Goal: Task Accomplishment & Management: Use online tool/utility

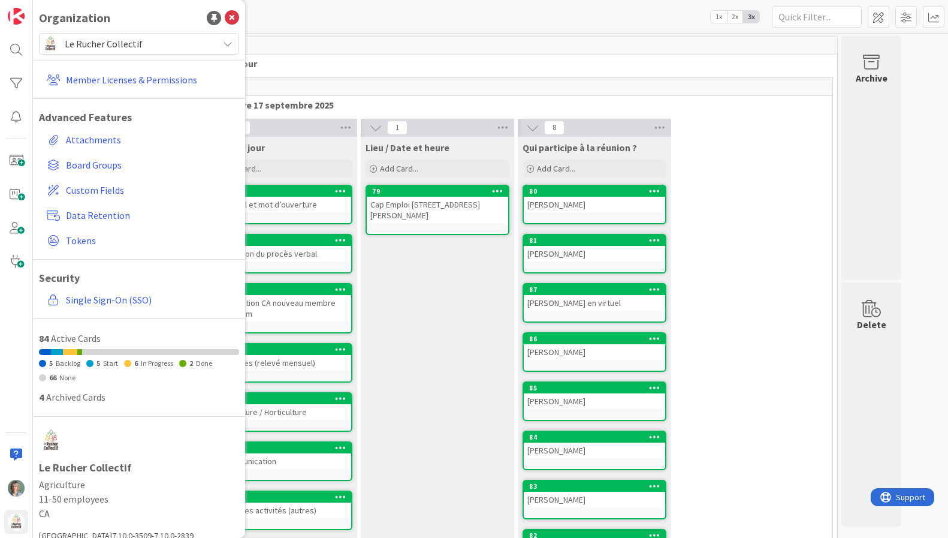
click at [210, 47] on span "Le Rucher Collectif" at bounding box center [138, 43] width 147 height 17
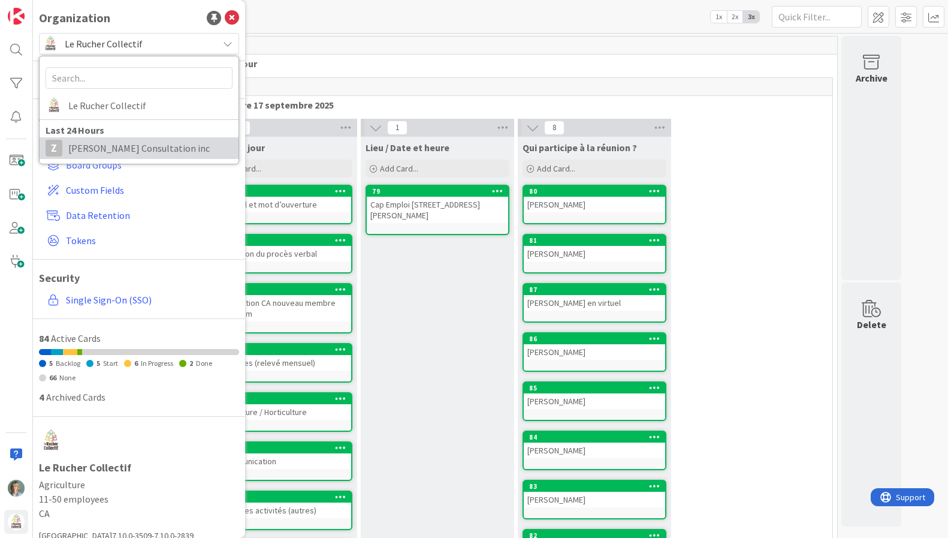
click at [110, 153] on span "[PERSON_NAME] Consultation inc" at bounding box center [150, 148] width 164 height 18
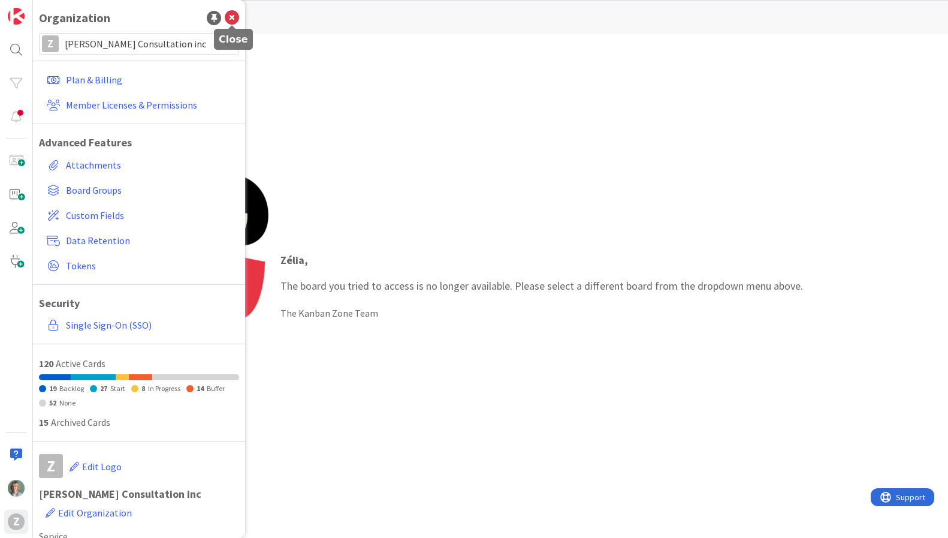
click at [230, 20] on icon at bounding box center [232, 18] width 14 height 14
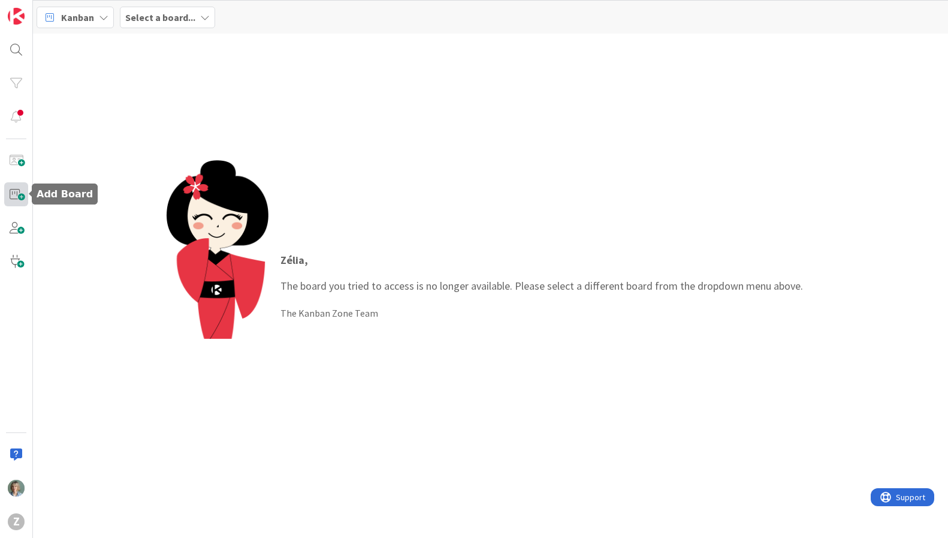
click at [14, 193] on span at bounding box center [16, 194] width 24 height 24
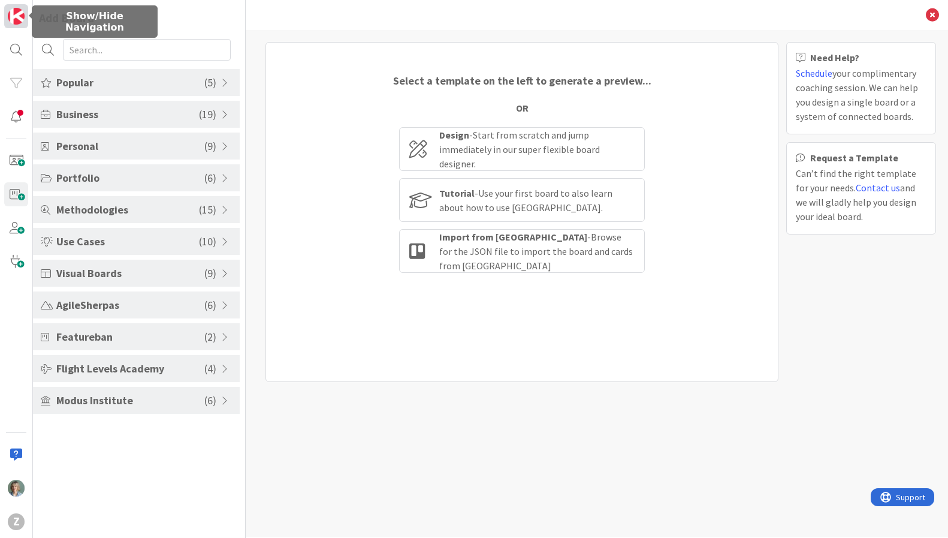
click at [12, 12] on img at bounding box center [16, 16] width 17 height 17
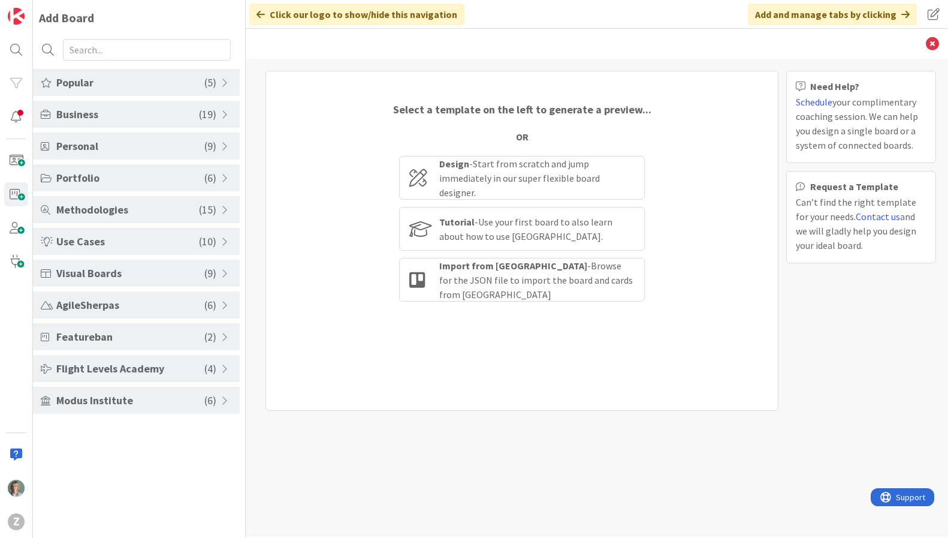
drag, startPoint x: 578, startPoint y: 28, endPoint x: 292, endPoint y: 19, distance: 285.4
click at [576, 29] on div "Back" at bounding box center [597, 44] width 702 height 30
click at [261, 13] on icon at bounding box center [260, 15] width 8 height 10
click at [262, 17] on icon at bounding box center [260, 15] width 8 height 10
click at [17, 46] on div at bounding box center [16, 50] width 24 height 24
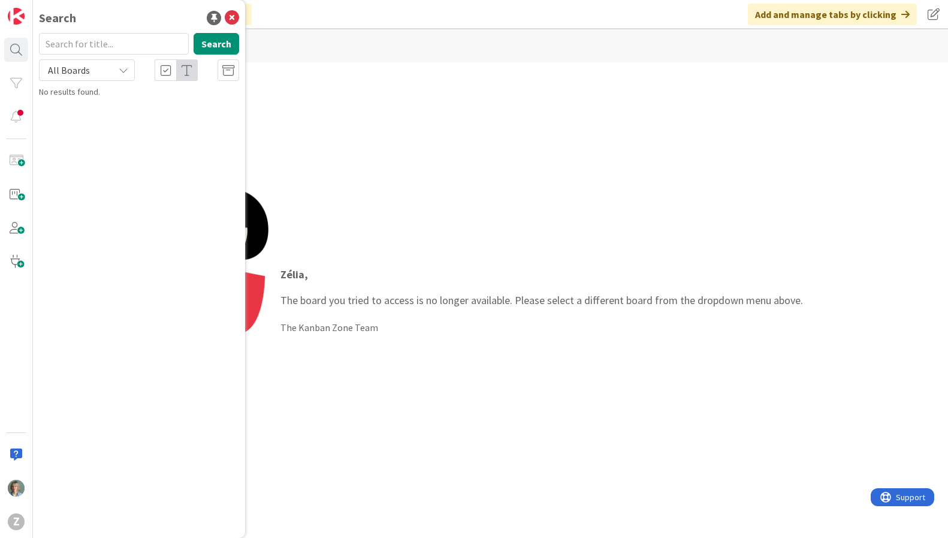
click at [138, 132] on div "Search Search All Boards No results found." at bounding box center [139, 269] width 212 height 538
click at [126, 71] on icon at bounding box center [124, 70] width 10 height 10
click at [236, 18] on icon at bounding box center [232, 18] width 14 height 14
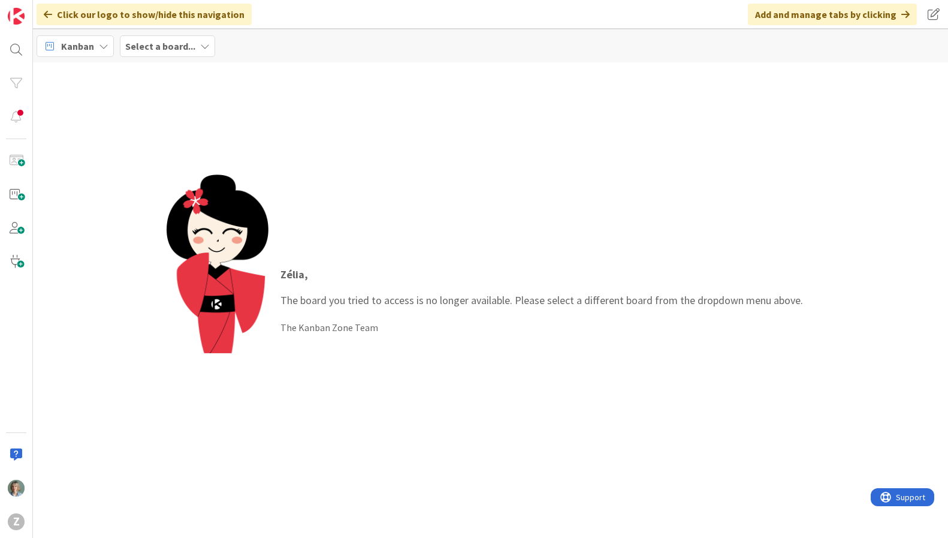
click at [314, 16] on div "Click our logo to show/hide this navigation Add and manage tabs by clicking" at bounding box center [490, 14] width 915 height 29
click at [47, 13] on icon at bounding box center [48, 15] width 8 height 10
click at [50, 14] on icon at bounding box center [48, 15] width 8 height 10
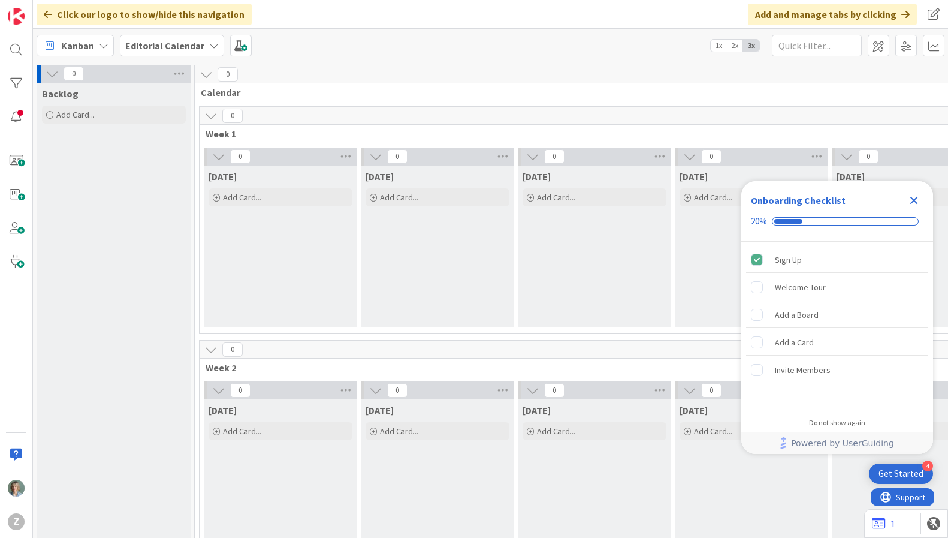
click at [165, 48] on b "Editorial Calendar" at bounding box center [164, 46] width 79 height 12
click at [167, 48] on b "Editorial Calendar" at bounding box center [164, 46] width 79 height 12
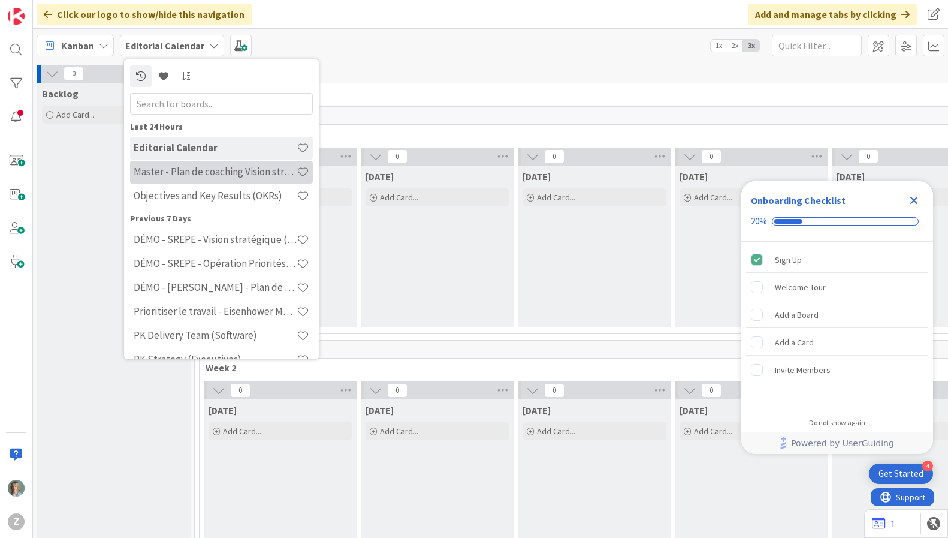
click at [276, 175] on h4 "Master - Plan de coaching Vision stratégique (OKR)" at bounding box center [215, 171] width 163 height 12
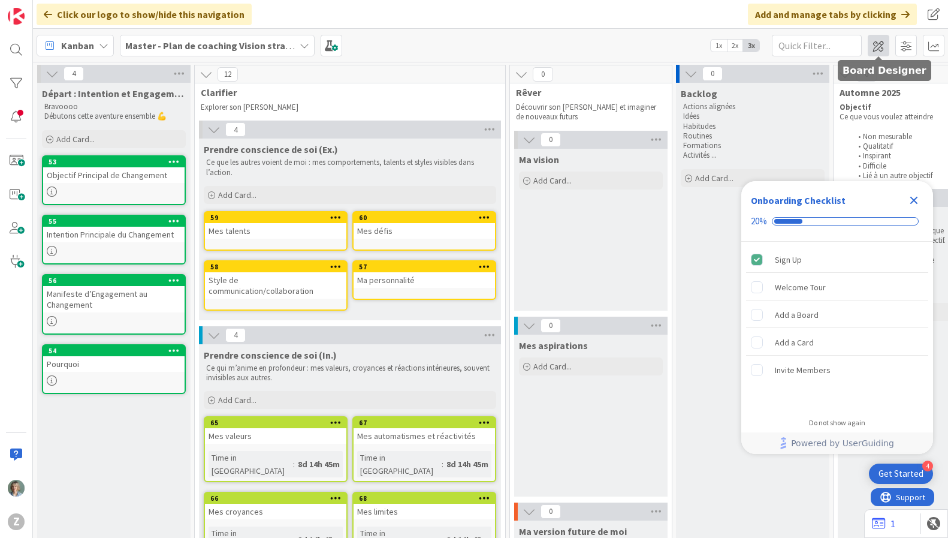
click at [880, 48] on span at bounding box center [879, 46] width 22 height 22
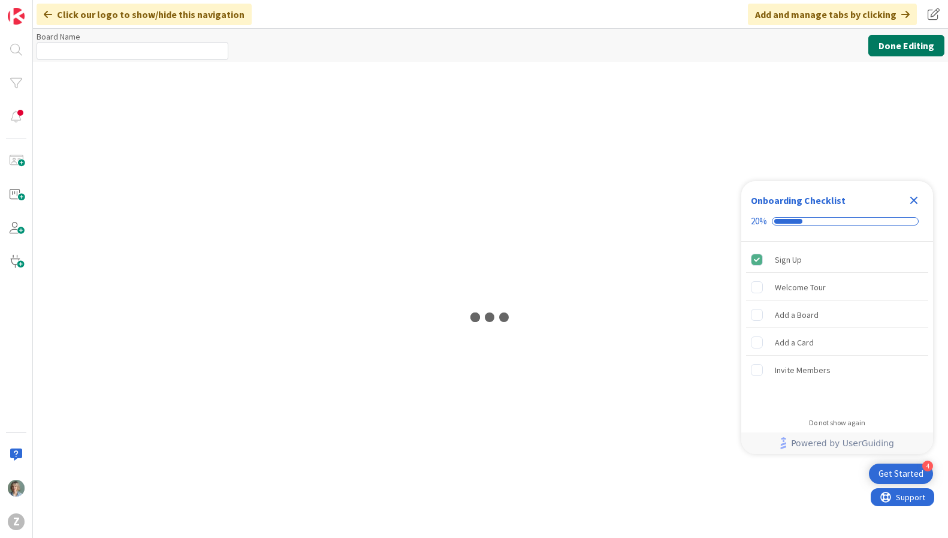
type input "Master - Plan de coaching Vision stratégique (OKR)"
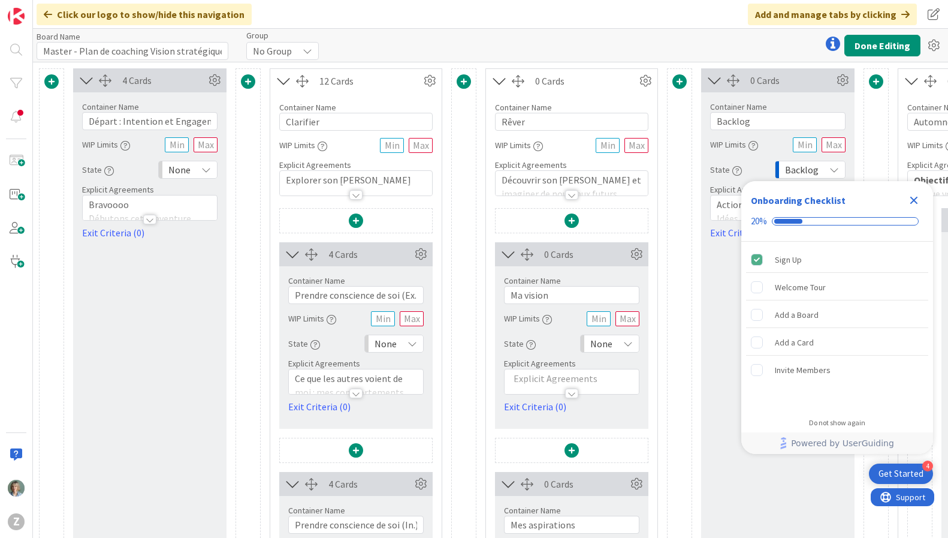
click at [916, 200] on icon "Close Checklist" at bounding box center [914, 200] width 14 height 14
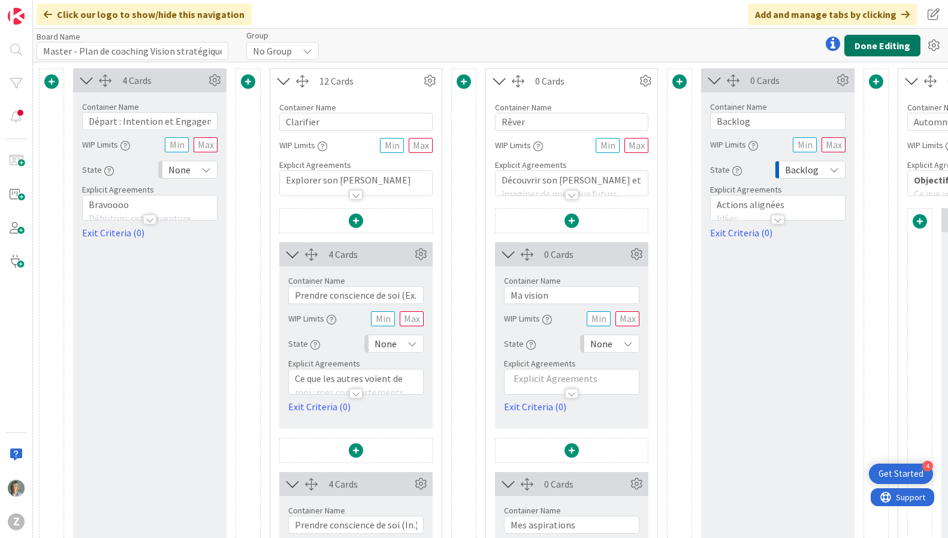
click at [901, 42] on button "Done Editing" at bounding box center [882, 46] width 76 height 22
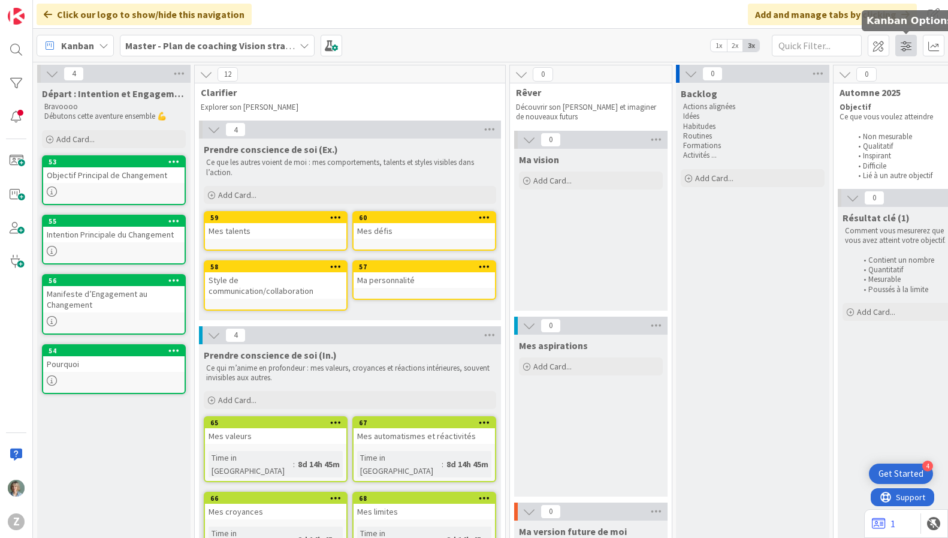
click at [903, 47] on span at bounding box center [906, 46] width 22 height 22
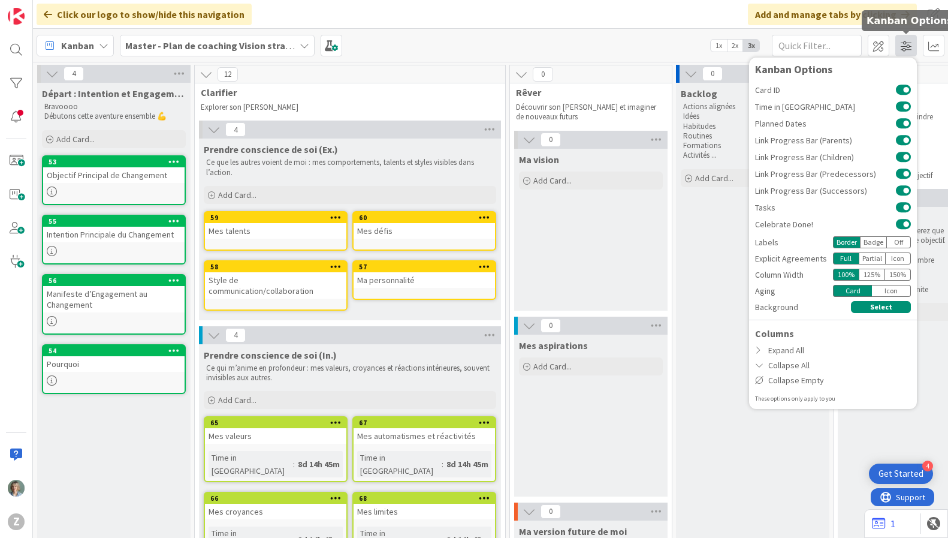
click at [902, 47] on span at bounding box center [906, 46] width 22 height 22
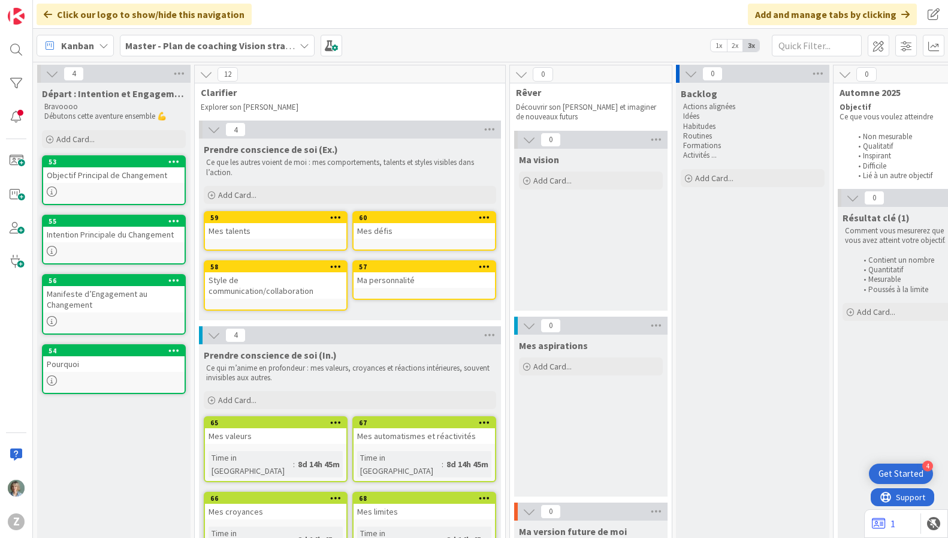
click at [300, 47] on icon at bounding box center [305, 46] width 10 height 10
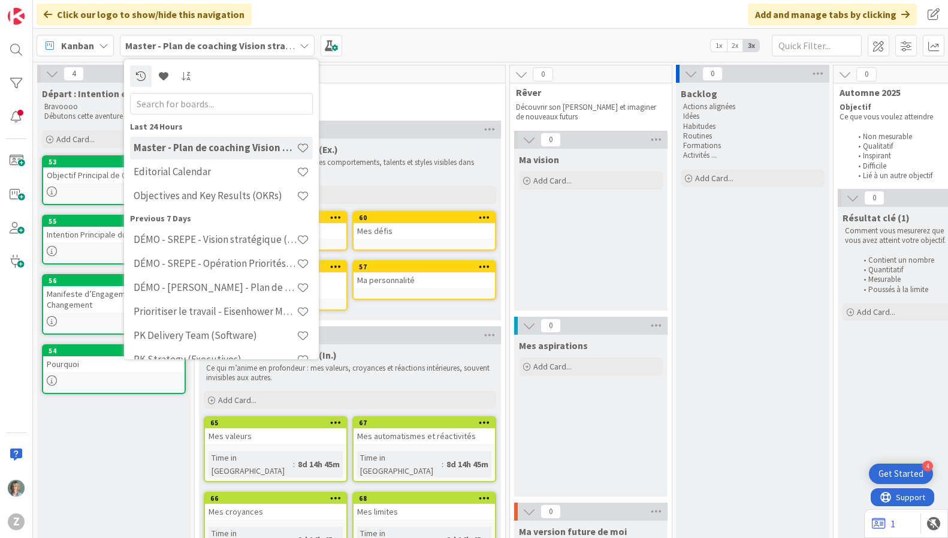
click at [298, 48] on div "Master - Plan de coaching Vision stratégique (OKR)" at bounding box center [217, 46] width 195 height 22
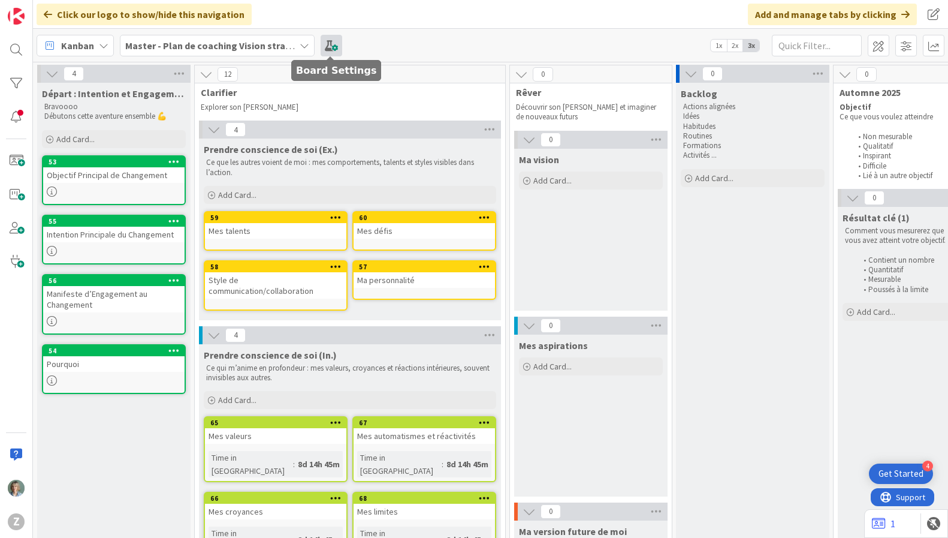
click at [334, 47] on span at bounding box center [332, 46] width 22 height 22
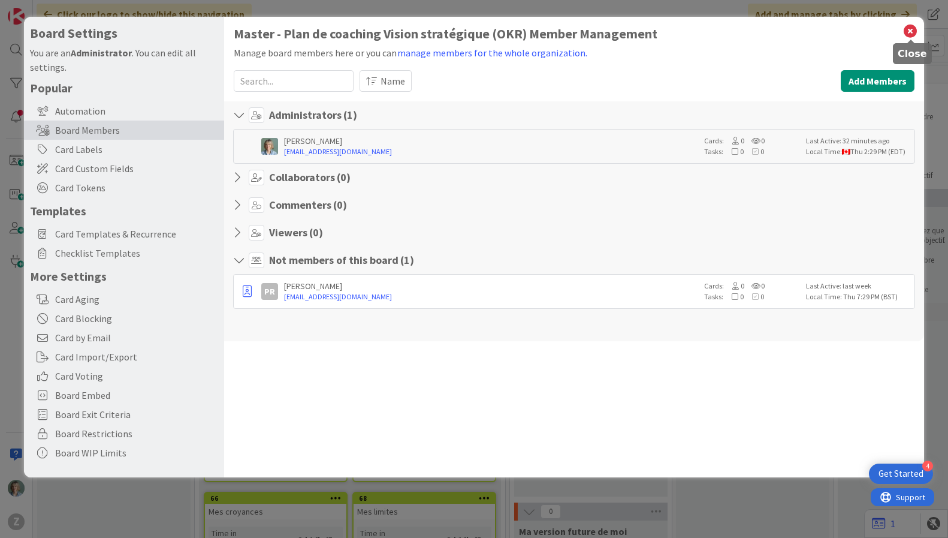
click at [908, 32] on icon at bounding box center [911, 31] width 16 height 17
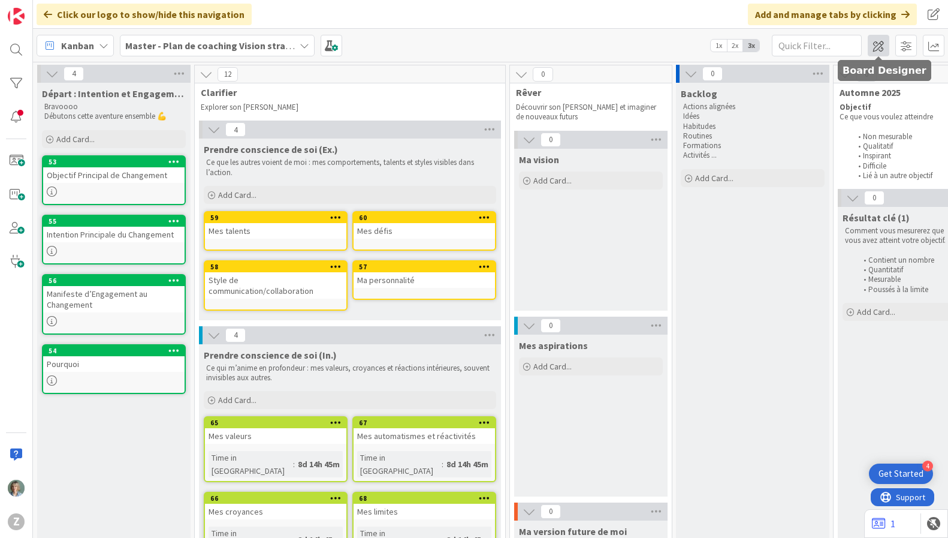
click at [877, 40] on span at bounding box center [879, 46] width 22 height 22
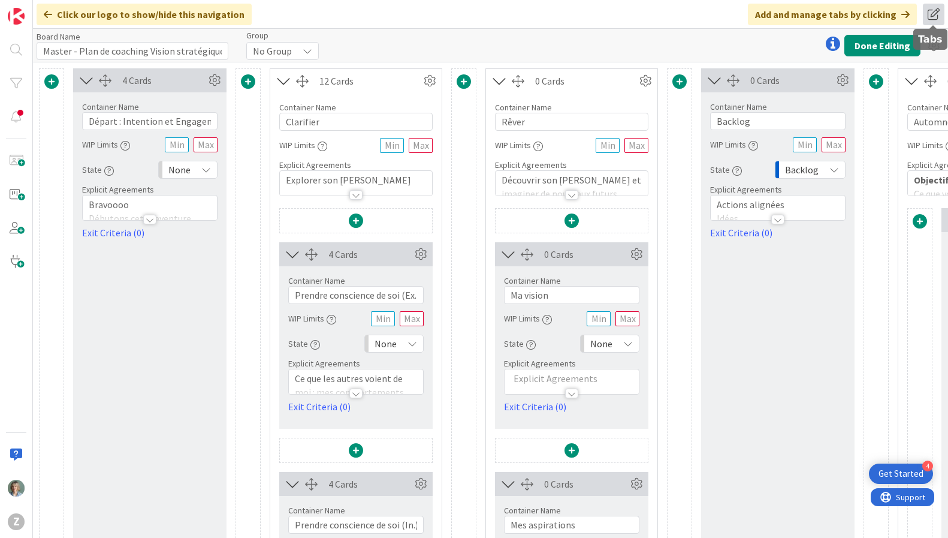
click at [938, 10] on span at bounding box center [934, 15] width 22 height 22
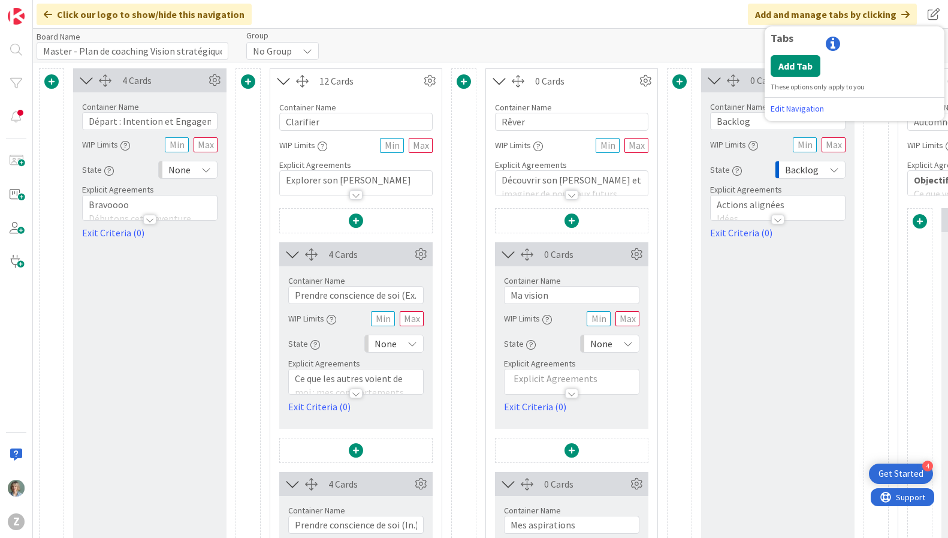
drag, startPoint x: 687, startPoint y: 38, endPoint x: 799, endPoint y: 44, distance: 112.8
click at [689, 39] on div "Board Name 50 / 64 Master - Plan de coaching Vision stratégique (OKR) Group No …" at bounding box center [490, 45] width 915 height 33
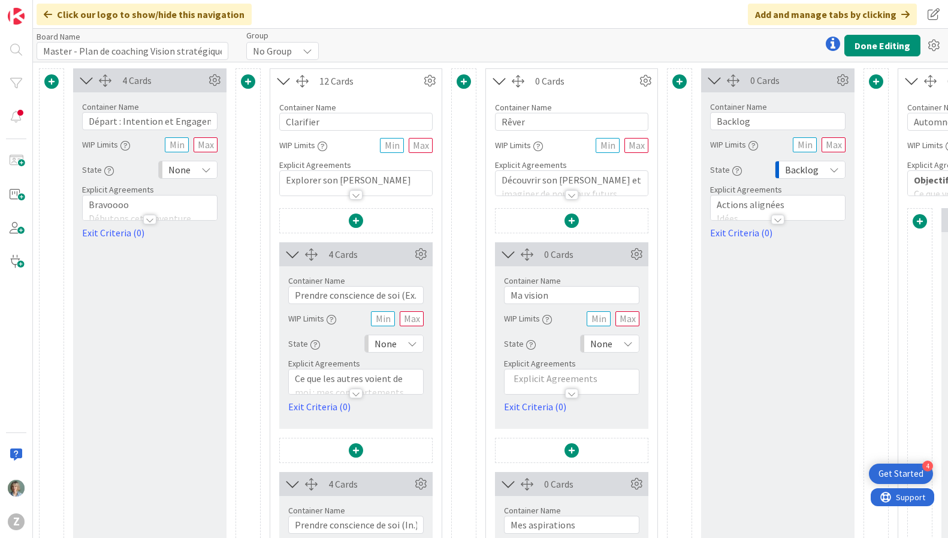
drag, startPoint x: 554, startPoint y: 28, endPoint x: 536, endPoint y: 27, distance: 18.0
click at [554, 28] on div "Click our logo to show/hide this navigation Add and manage tabs by clicking Tab…" at bounding box center [490, 269] width 915 height 538
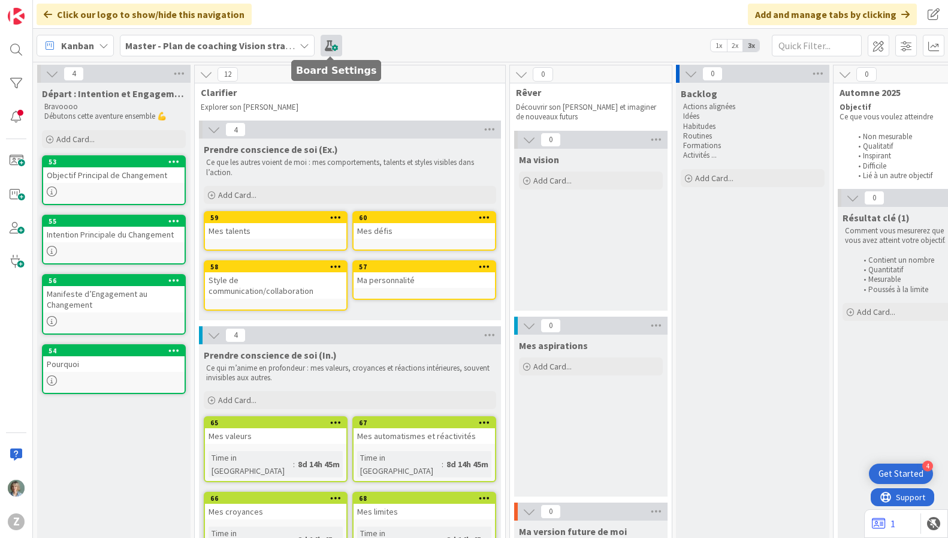
click at [340, 41] on span at bounding box center [332, 46] width 22 height 22
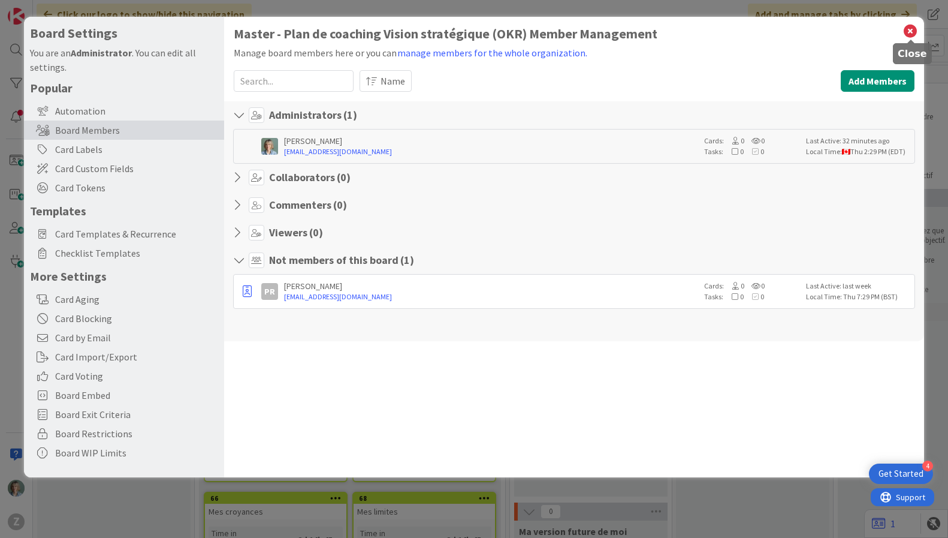
click at [907, 26] on icon at bounding box center [911, 31] width 16 height 17
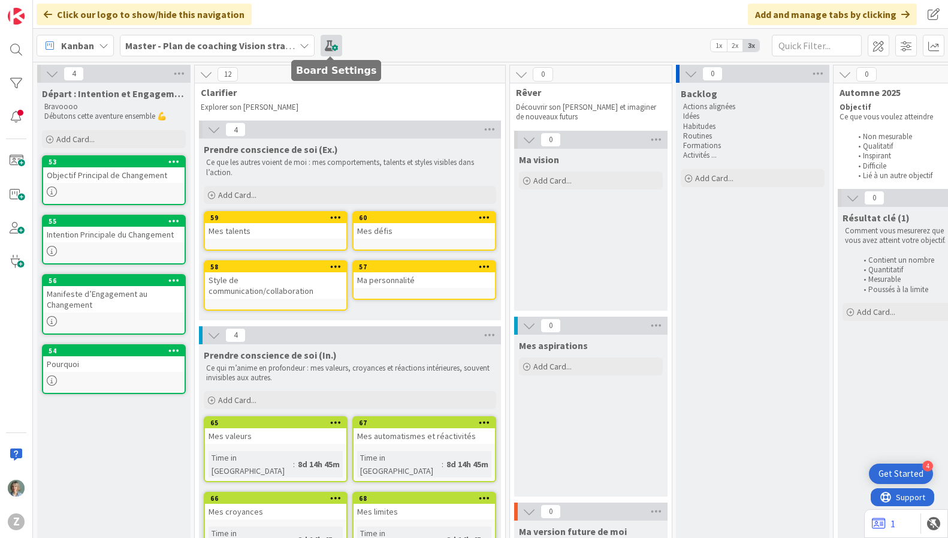
click at [336, 41] on span at bounding box center [332, 46] width 22 height 22
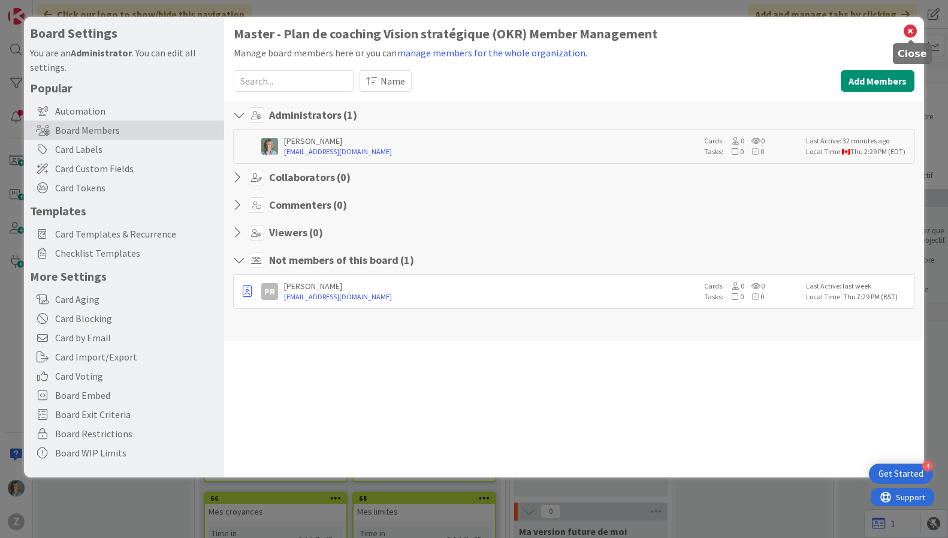
click at [915, 28] on icon at bounding box center [911, 31] width 16 height 17
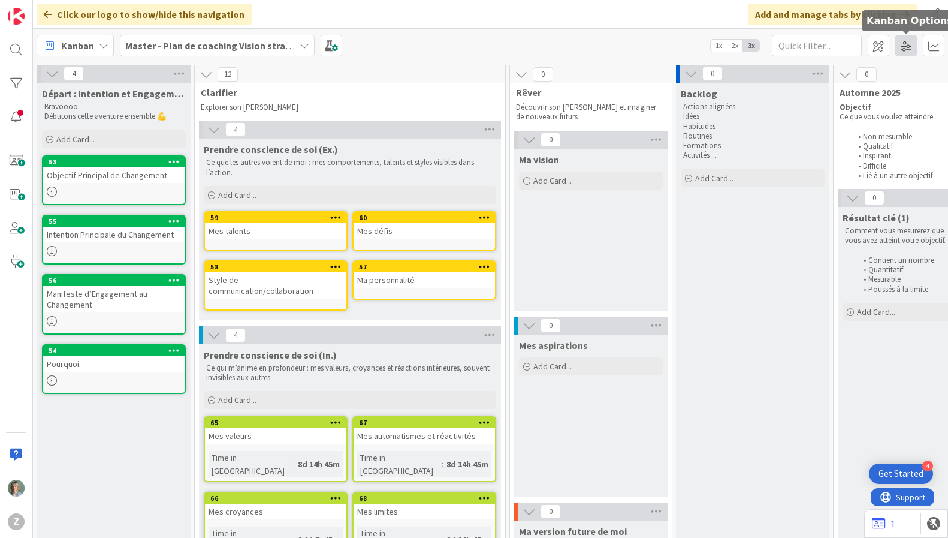
click at [906, 47] on span at bounding box center [906, 46] width 22 height 22
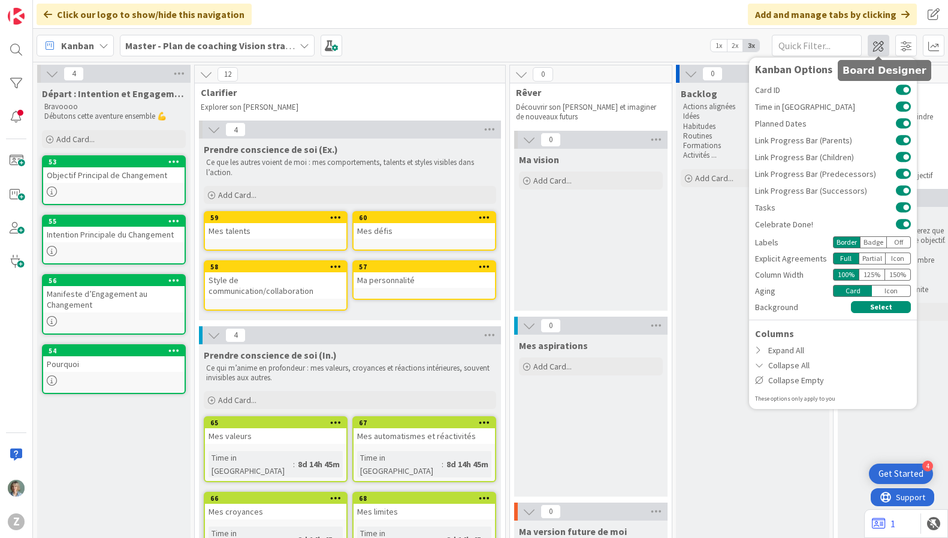
click at [884, 45] on span at bounding box center [879, 46] width 22 height 22
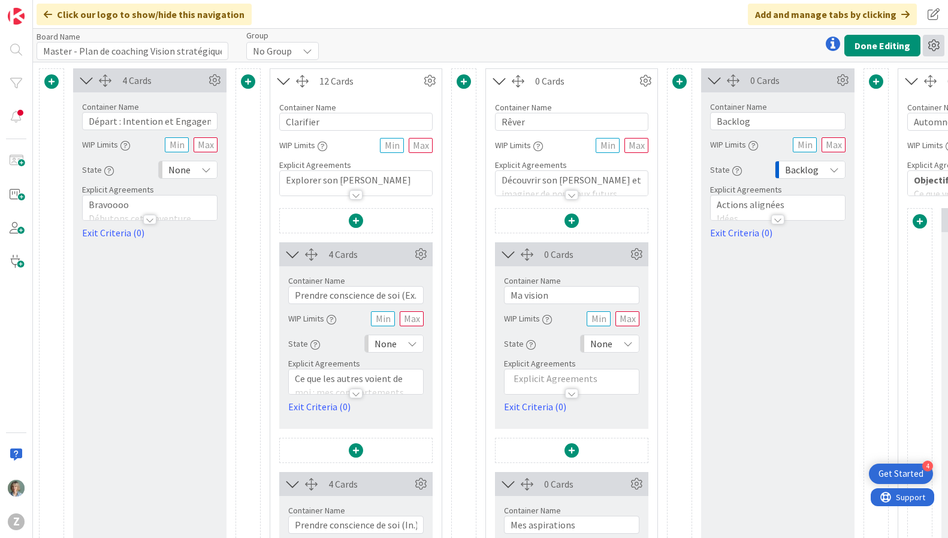
click at [929, 49] on icon at bounding box center [934, 46] width 22 height 22
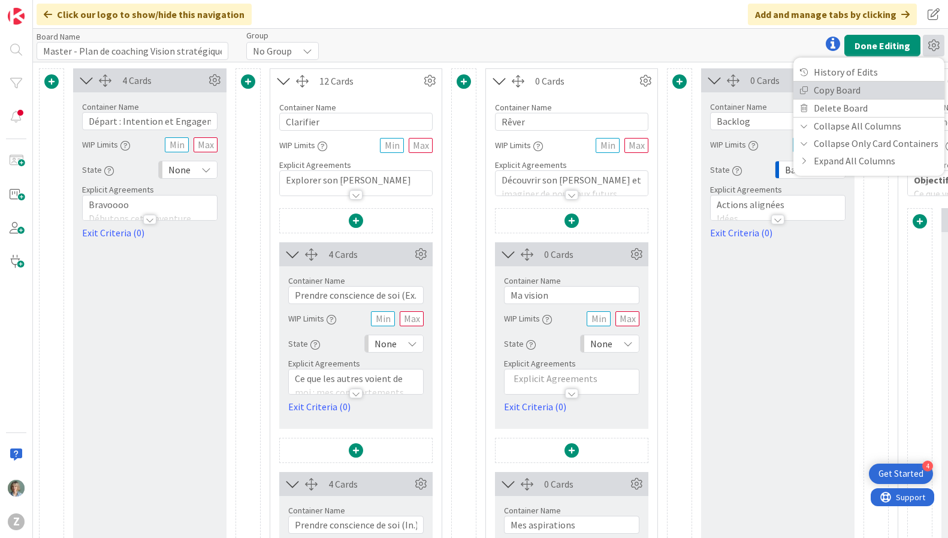
click at [844, 89] on link "Copy Board" at bounding box center [868, 90] width 151 height 17
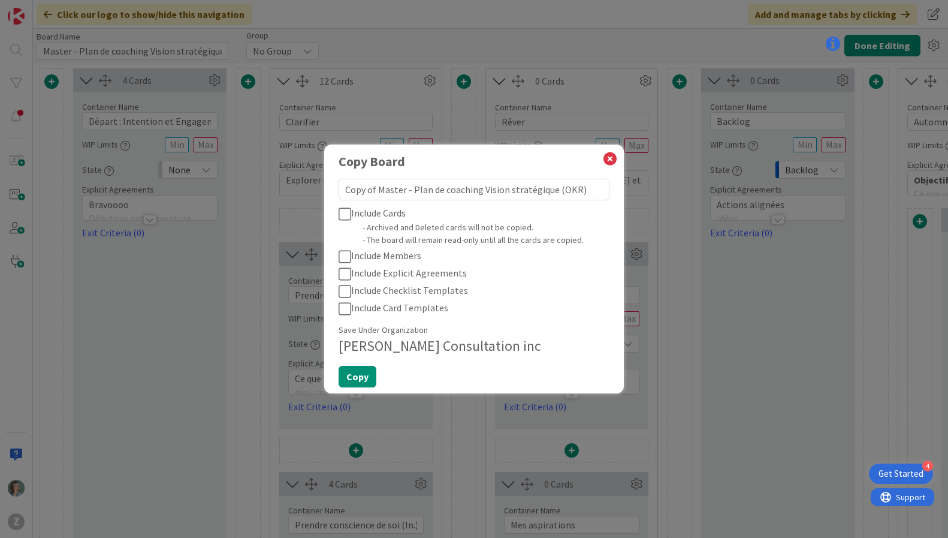
drag, startPoint x: 402, startPoint y: 189, endPoint x: 343, endPoint y: 190, distance: 58.7
click at [343, 190] on textarea "Copy of Master - Plan de coaching Vision stratégique (OKR)" at bounding box center [474, 190] width 271 height 22
type textarea "r - Plan de coaching Vision stratégique (OKR)"
type textarea "x"
type textarea "- Plan de coaching Vision stratégique (OKR)"
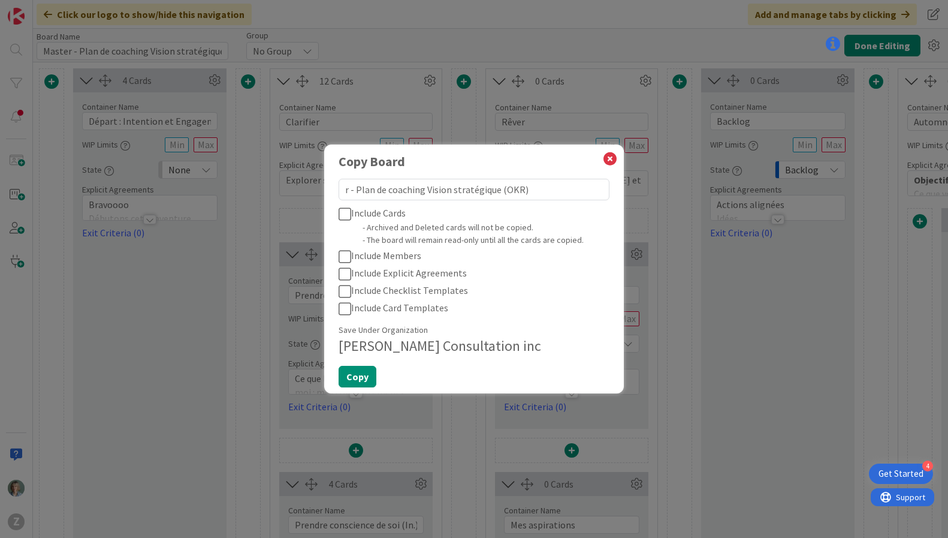
type textarea "x"
type textarea "N - Plan de coaching Vision stratégique (OKR)"
type textarea "x"
type textarea "Ni - Plan de coaching Vision stratégique (OKR)"
type textarea "x"
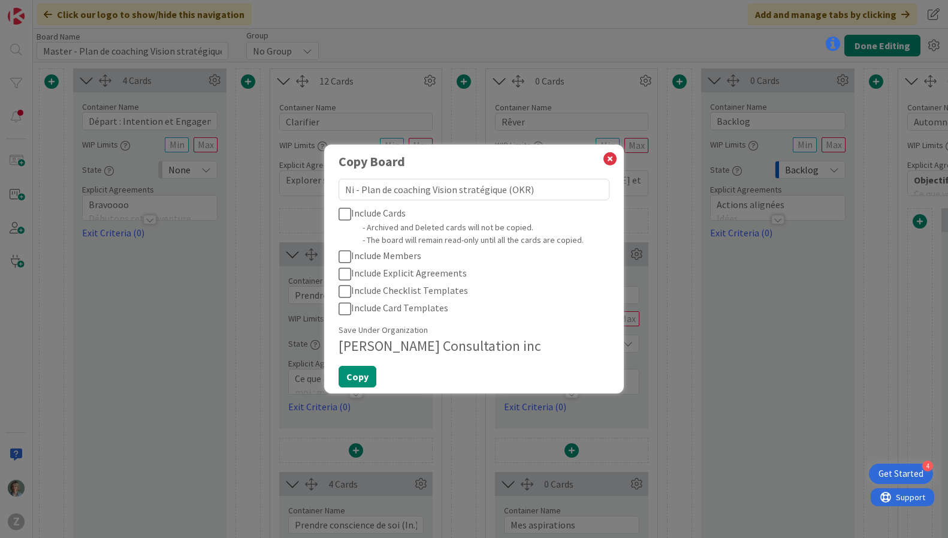
type textarea "Nic - Plan de coaching Vision stratégique (OKR)"
type textarea "x"
type textarea "Nico - Plan de coaching Vision stratégique (OKR)"
type textarea "x"
type textarea "Nico - Plan de coaching Vision stratégique (OKR)"
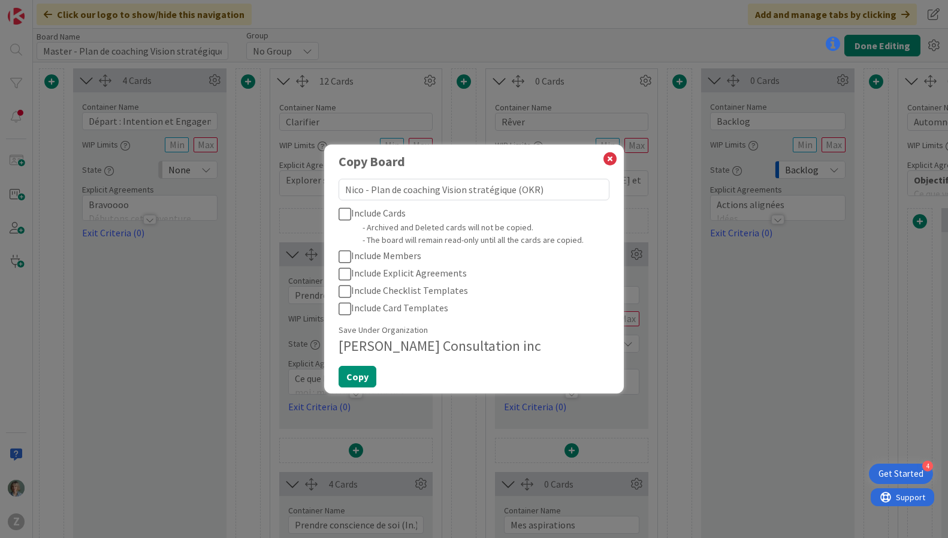
drag, startPoint x: 343, startPoint y: 213, endPoint x: 353, endPoint y: 245, distance: 32.8
click at [343, 214] on icon at bounding box center [345, 214] width 13 height 14
click at [341, 256] on icon at bounding box center [345, 256] width 13 height 14
click at [346, 268] on icon at bounding box center [345, 274] width 13 height 14
click at [346, 286] on icon at bounding box center [345, 291] width 13 height 14
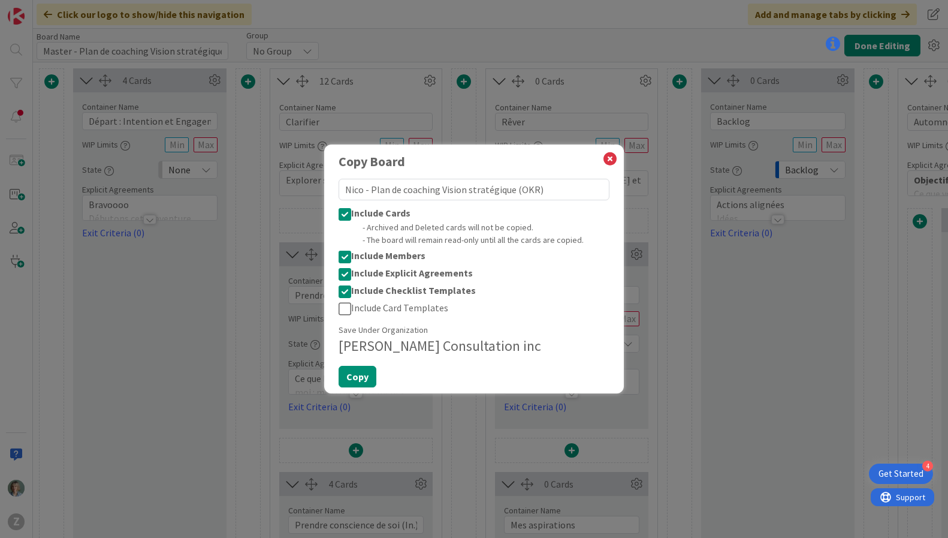
click at [342, 311] on icon at bounding box center [345, 308] width 13 height 14
click at [357, 372] on button "Copy" at bounding box center [358, 377] width 38 height 22
type textarea "x"
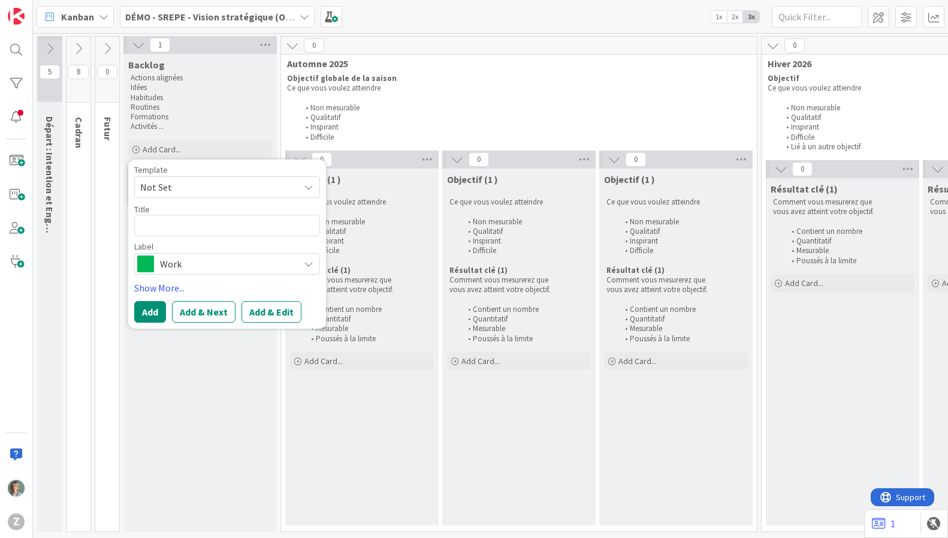
click at [546, 63] on span "Automne 2025" at bounding box center [514, 64] width 455 height 12
